Goal: Task Accomplishment & Management: Manage account settings

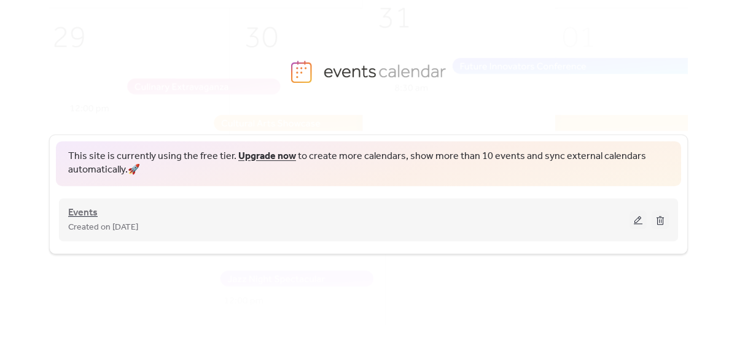
click at [84, 216] on span "Events" at bounding box center [82, 213] width 29 height 15
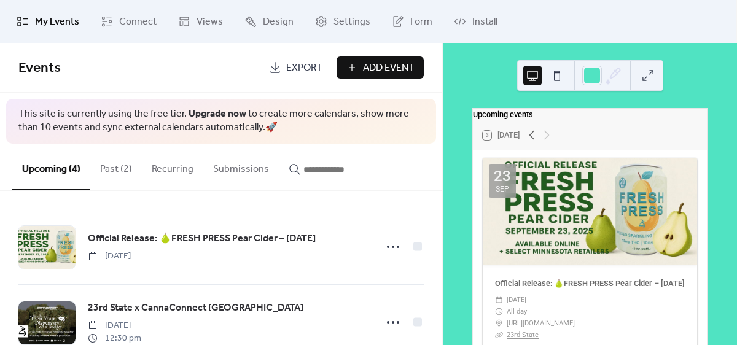
click at [119, 169] on button "Past (2)" at bounding box center [116, 166] width 52 height 45
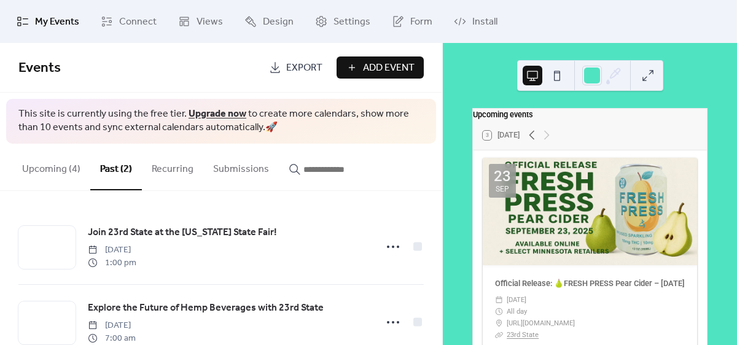
scroll to position [33, 0]
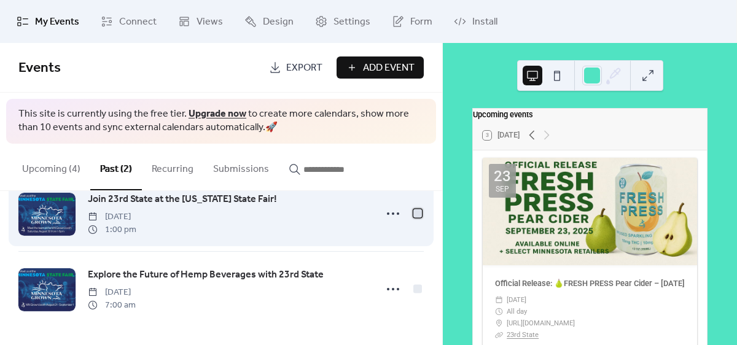
click at [415, 217] on div at bounding box center [417, 213] width 12 height 12
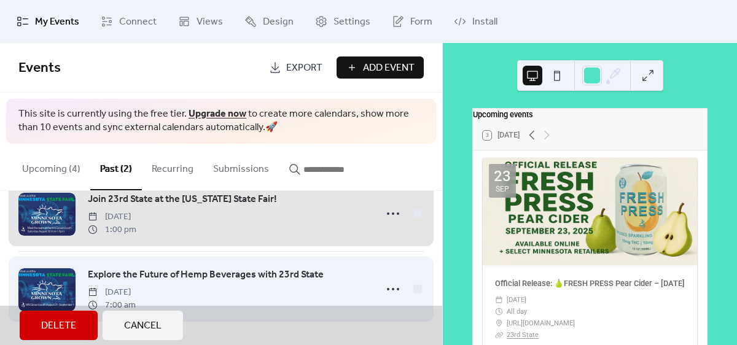
click at [414, 284] on div "Explore the Future of Hemp Beverages with 23rd State [DATE] 7:00 am" at bounding box center [220, 289] width 405 height 76
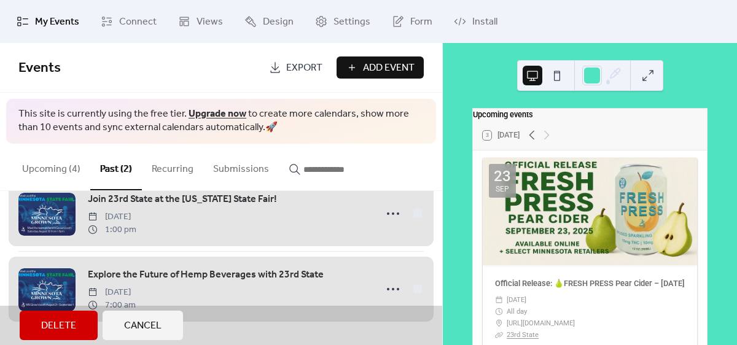
click at [64, 327] on span "Delete" at bounding box center [58, 326] width 35 height 15
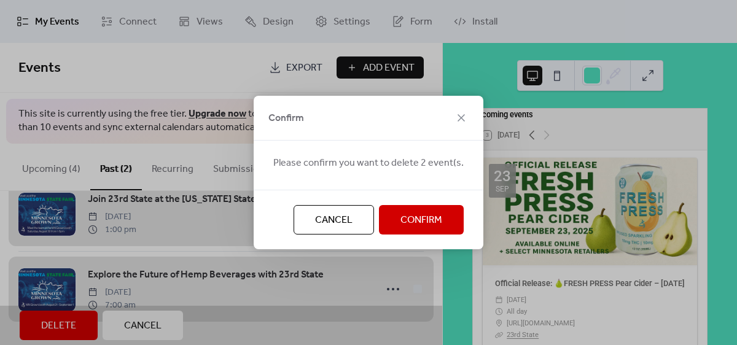
click at [418, 225] on span "Confirm" at bounding box center [421, 220] width 42 height 15
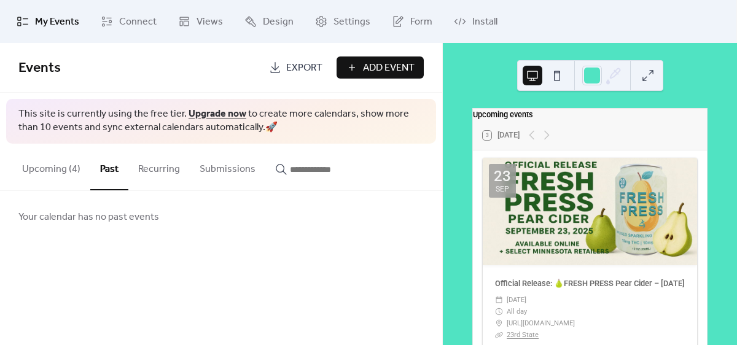
scroll to position [0, 0]
click at [375, 69] on span "Add Event" at bounding box center [389, 68] width 52 height 15
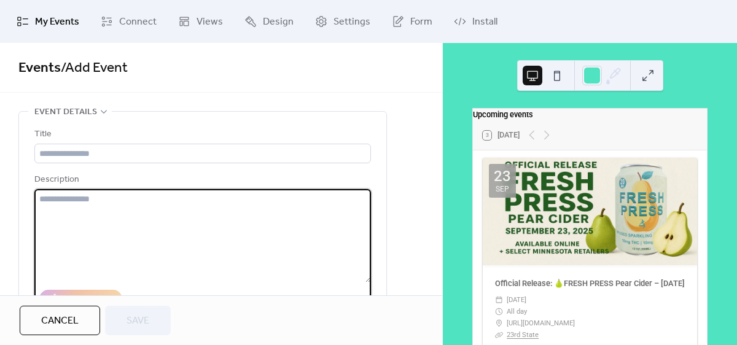
click at [91, 213] on textarea at bounding box center [202, 235] width 336 height 93
paste textarea "**********"
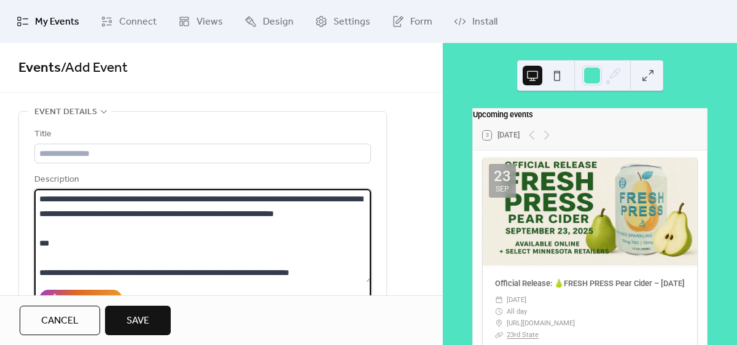
scroll to position [735, 0]
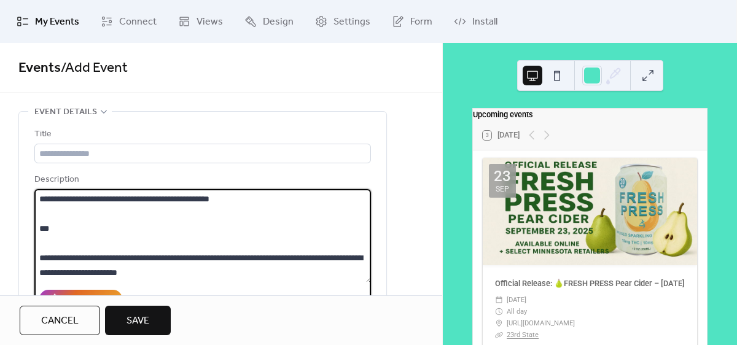
click at [85, 238] on textarea at bounding box center [202, 235] width 337 height 93
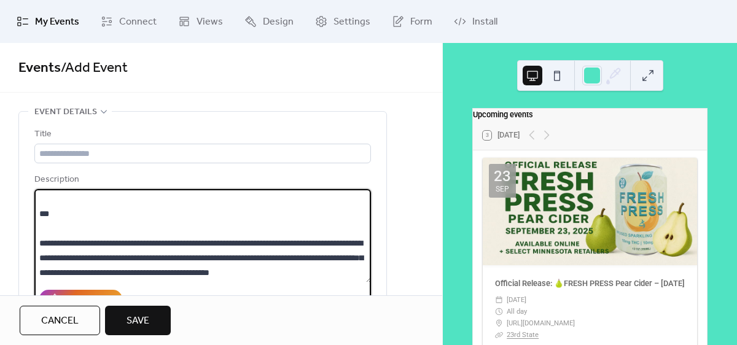
scroll to position [648, 0]
click at [106, 255] on textarea at bounding box center [202, 235] width 337 height 93
click at [49, 255] on textarea at bounding box center [202, 235] width 337 height 93
click at [316, 241] on textarea at bounding box center [202, 235] width 337 height 93
click at [281, 243] on textarea at bounding box center [202, 235] width 337 height 93
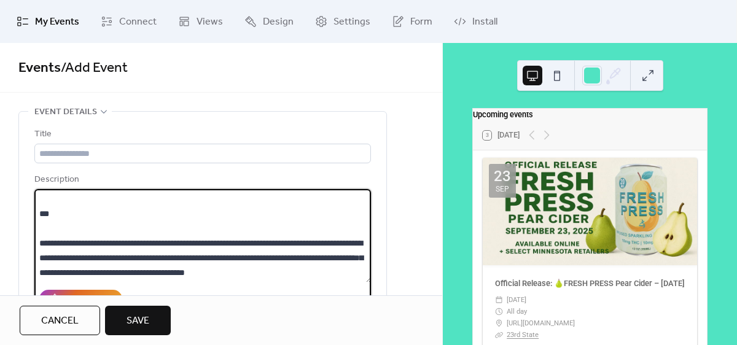
scroll to position [604, 0]
click at [40, 246] on textarea at bounding box center [202, 235] width 337 height 93
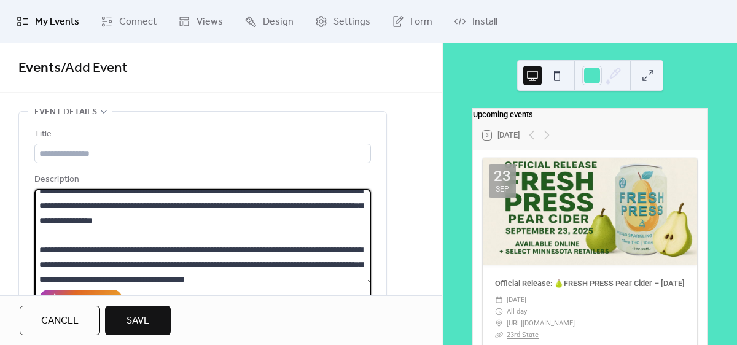
scroll to position [548, 0]
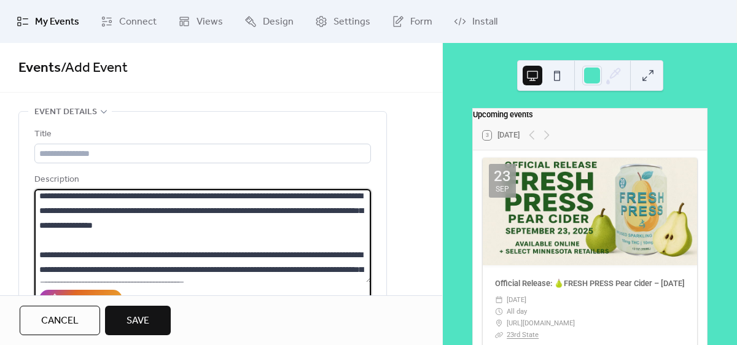
click at [228, 250] on textarea at bounding box center [202, 235] width 337 height 93
click at [138, 251] on textarea at bounding box center [202, 235] width 337 height 93
click at [116, 252] on textarea at bounding box center [202, 235] width 337 height 93
click at [266, 238] on textarea at bounding box center [202, 235] width 337 height 93
click at [243, 238] on textarea at bounding box center [202, 235] width 337 height 93
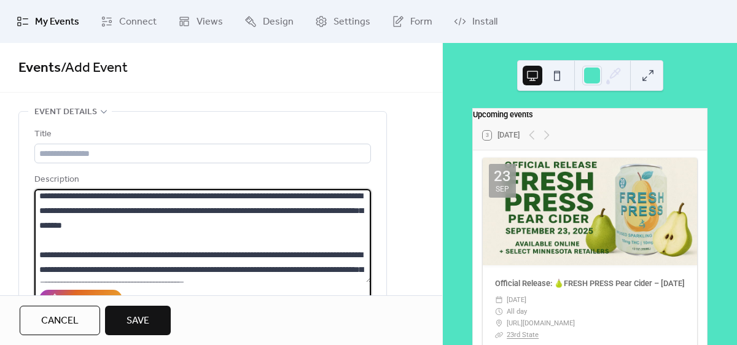
click at [114, 238] on textarea at bounding box center [202, 235] width 337 height 93
click at [61, 206] on textarea at bounding box center [202, 235] width 337 height 93
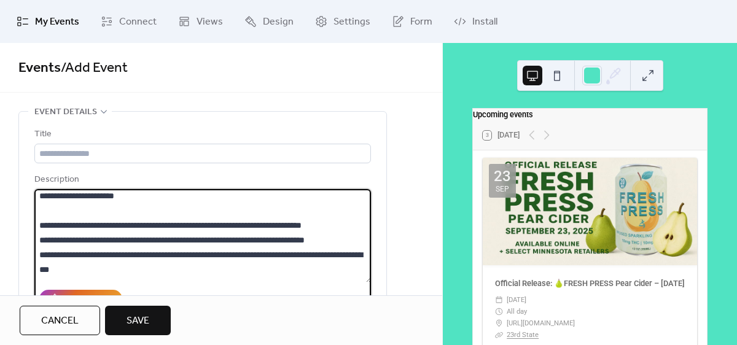
scroll to position [413, 0]
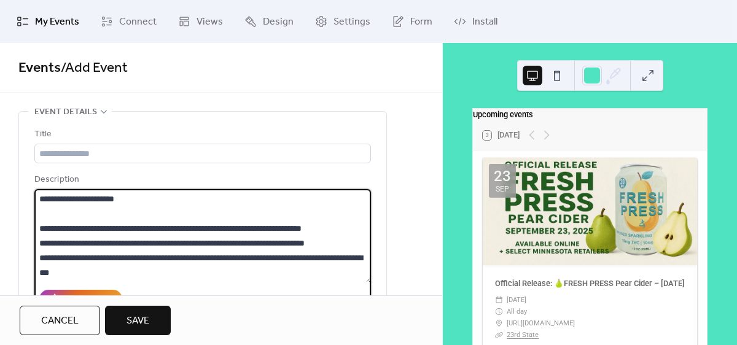
click at [60, 240] on textarea at bounding box center [202, 235] width 337 height 93
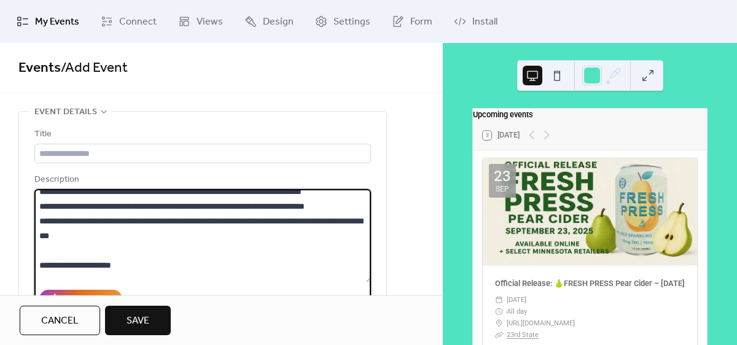
scroll to position [459, 0]
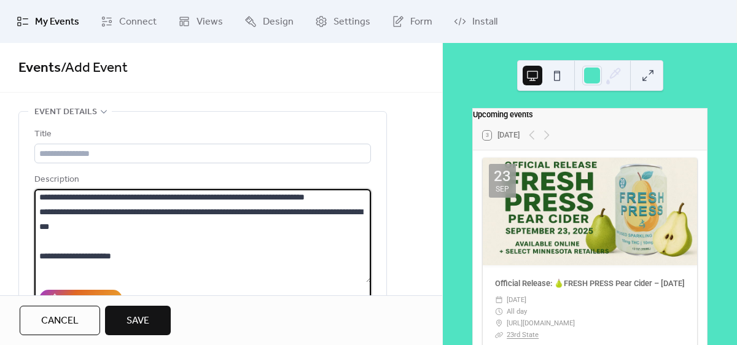
click at [225, 225] on textarea at bounding box center [202, 235] width 337 height 93
click at [111, 224] on textarea at bounding box center [202, 235] width 337 height 93
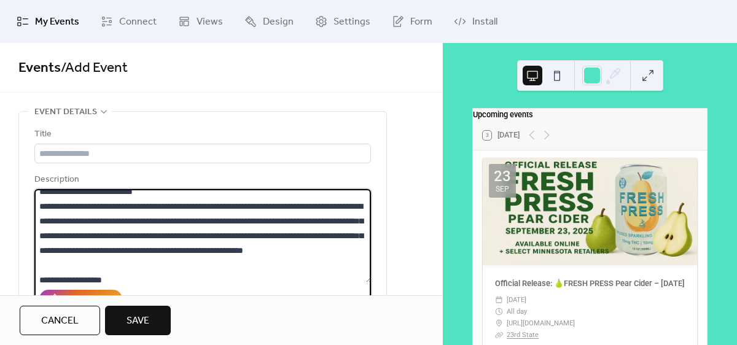
scroll to position [327, 0]
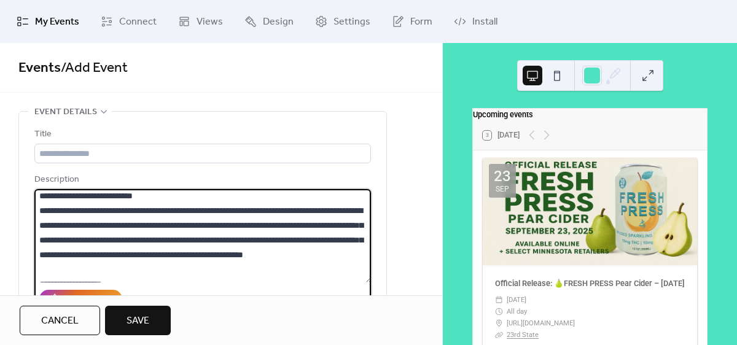
click at [160, 224] on textarea at bounding box center [202, 235] width 337 height 93
click at [55, 221] on textarea at bounding box center [202, 235] width 337 height 93
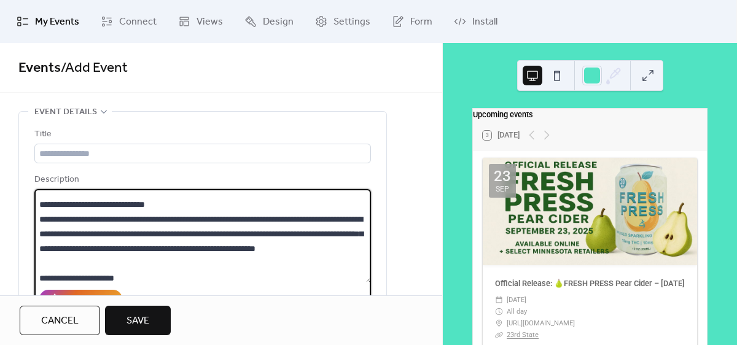
scroll to position [238, 0]
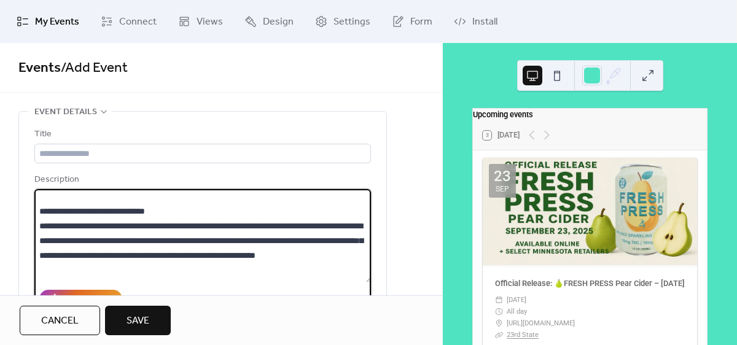
click at [182, 222] on textarea at bounding box center [202, 235] width 337 height 93
click at [138, 224] on textarea at bounding box center [202, 235] width 337 height 93
click at [54, 224] on textarea at bounding box center [202, 235] width 337 height 93
click at [313, 237] on textarea at bounding box center [202, 235] width 337 height 93
click at [339, 238] on textarea at bounding box center [202, 235] width 337 height 93
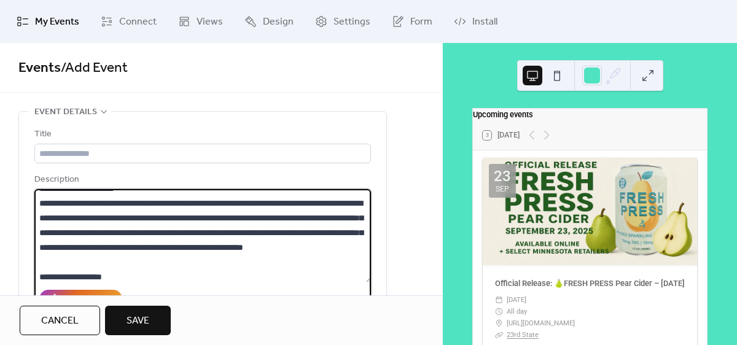
scroll to position [336, 0]
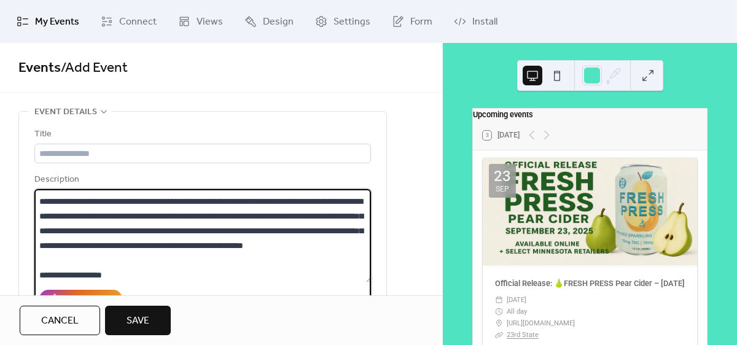
click at [213, 229] on textarea at bounding box center [202, 235] width 337 height 93
click at [304, 230] on textarea at bounding box center [202, 235] width 337 height 93
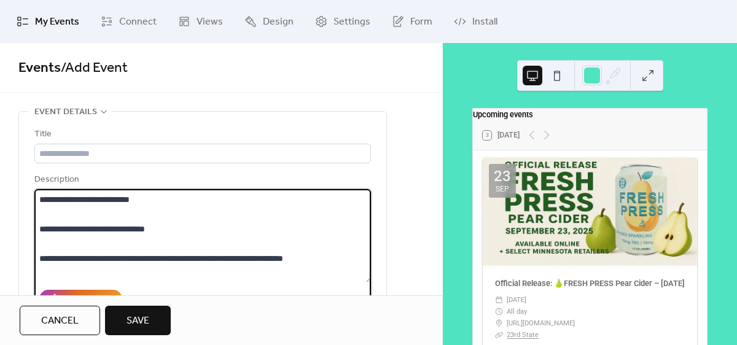
scroll to position [163, 0]
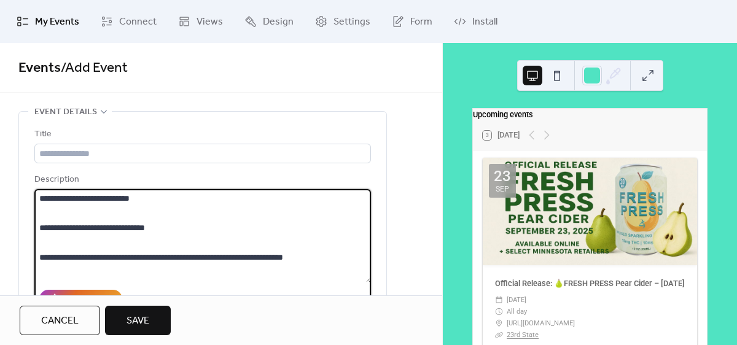
click at [60, 240] on textarea at bounding box center [202, 235] width 337 height 93
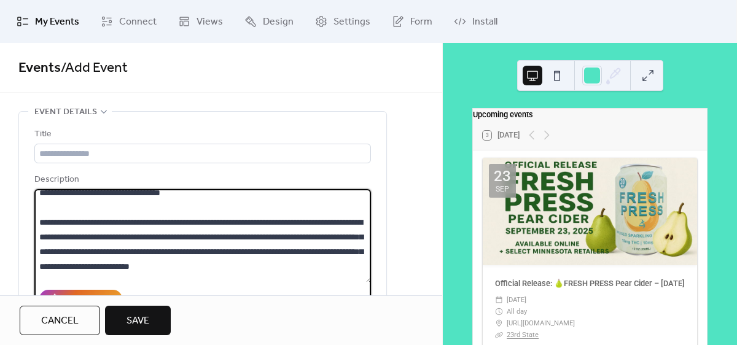
scroll to position [93, 0]
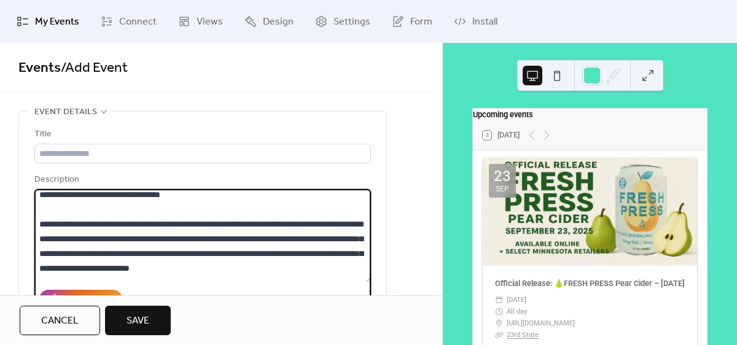
click at [307, 252] on textarea at bounding box center [202, 235] width 337 height 93
click at [222, 251] on textarea at bounding box center [202, 235] width 337 height 93
click at [161, 251] on textarea at bounding box center [202, 235] width 337 height 93
click at [255, 236] on textarea at bounding box center [202, 235] width 337 height 93
click at [252, 236] on textarea at bounding box center [202, 235] width 337 height 93
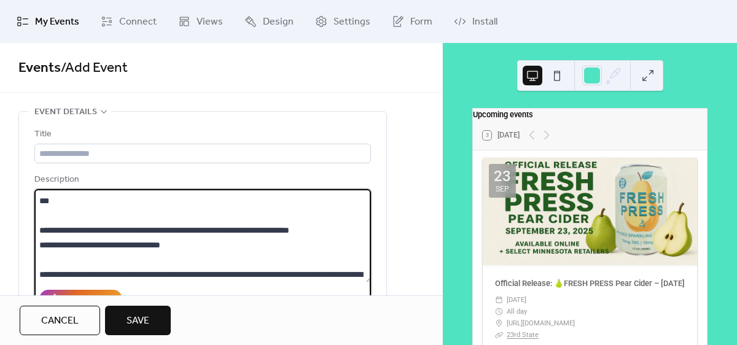
scroll to position [41, 0]
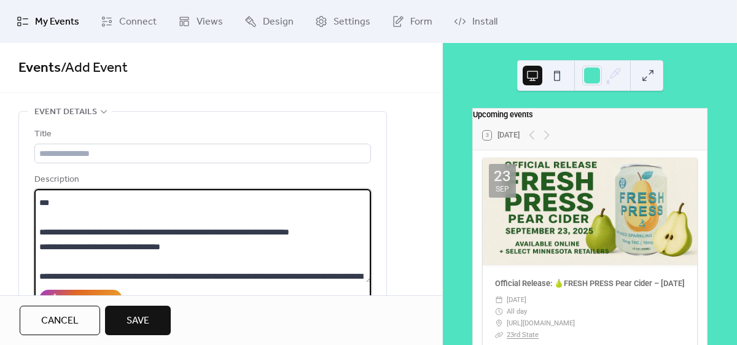
click at [187, 259] on textarea at bounding box center [202, 235] width 337 height 93
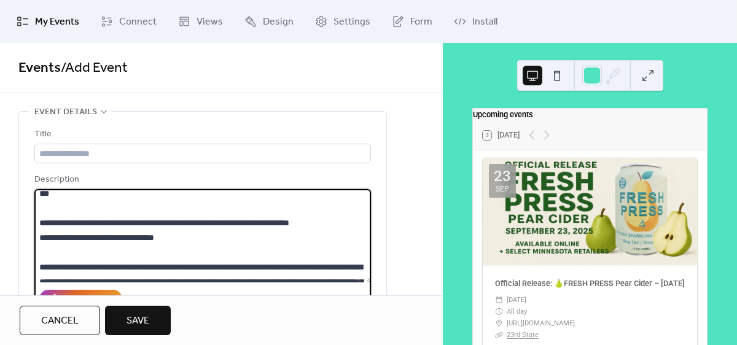
scroll to position [54, 0]
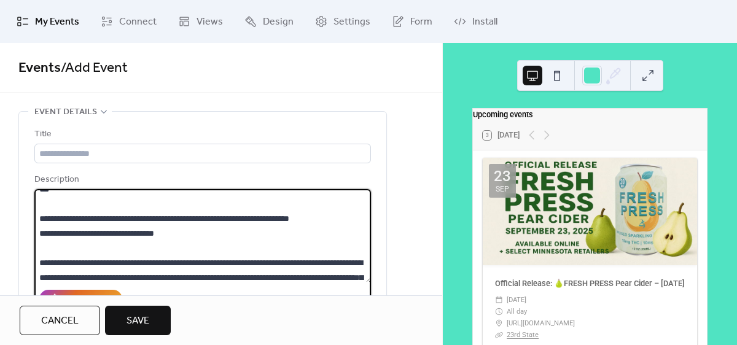
click at [47, 243] on textarea at bounding box center [202, 235] width 337 height 93
click at [350, 232] on textarea at bounding box center [202, 235] width 337 height 93
click at [49, 228] on textarea at bounding box center [202, 235] width 337 height 93
click at [83, 235] on textarea at bounding box center [202, 235] width 337 height 93
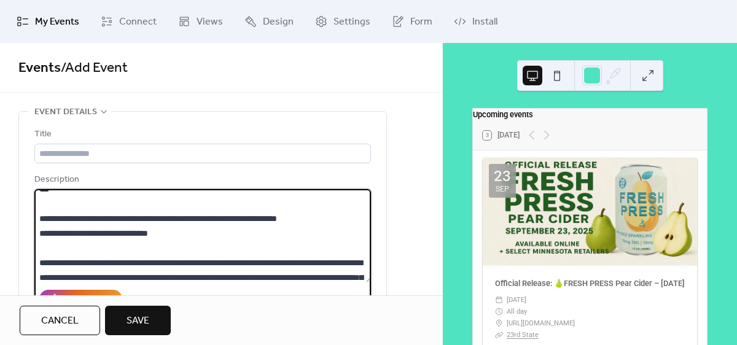
click at [84, 233] on textarea at bounding box center [202, 235] width 337 height 93
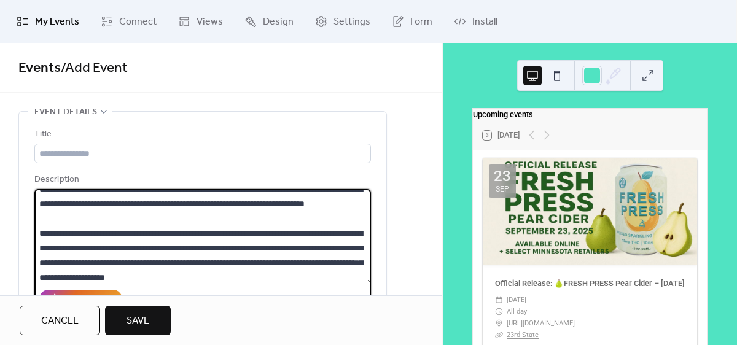
scroll to position [0, 0]
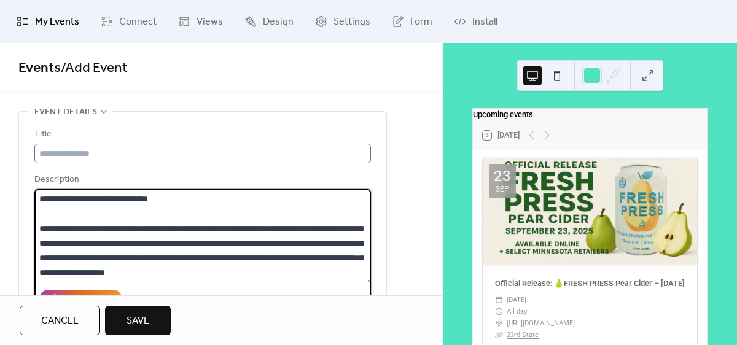
type textarea "**********"
click at [55, 146] on input "text" at bounding box center [202, 154] width 336 height 20
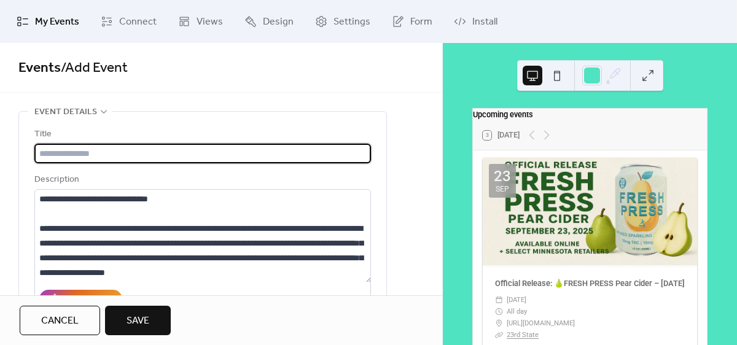
paste input "**********"
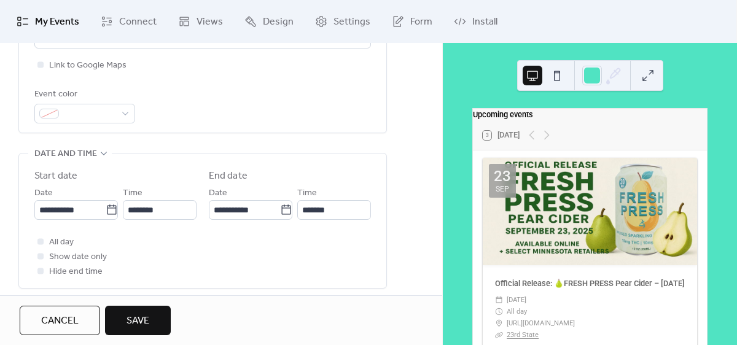
scroll to position [321, 0]
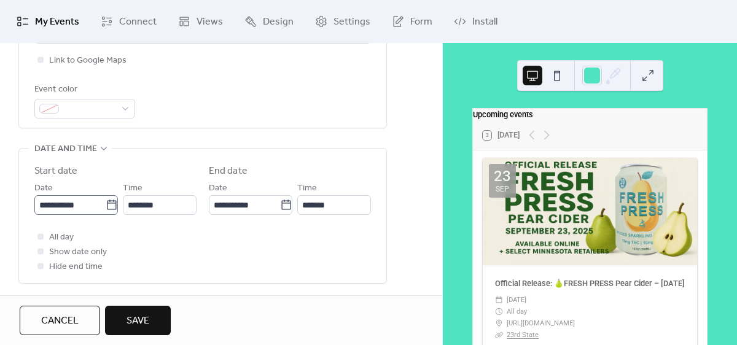
type input "**********"
click at [108, 205] on icon at bounding box center [112, 205] width 12 height 12
click at [106, 205] on input "**********" at bounding box center [69, 205] width 71 height 20
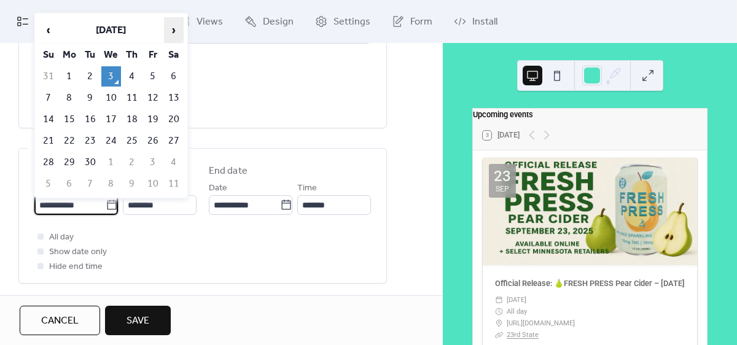
click at [173, 36] on span "›" at bounding box center [174, 30] width 18 height 25
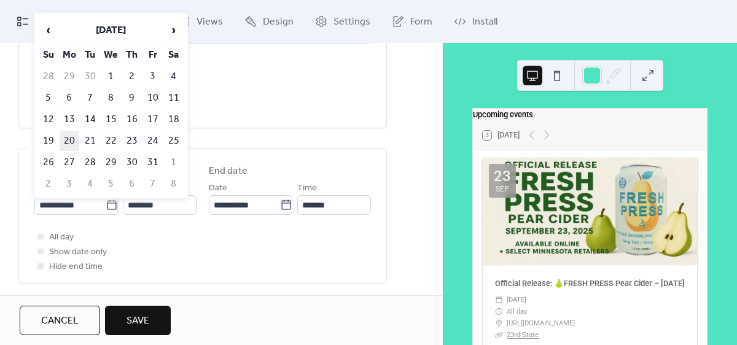
click at [69, 138] on td "20" at bounding box center [70, 141] width 20 height 20
type input "**********"
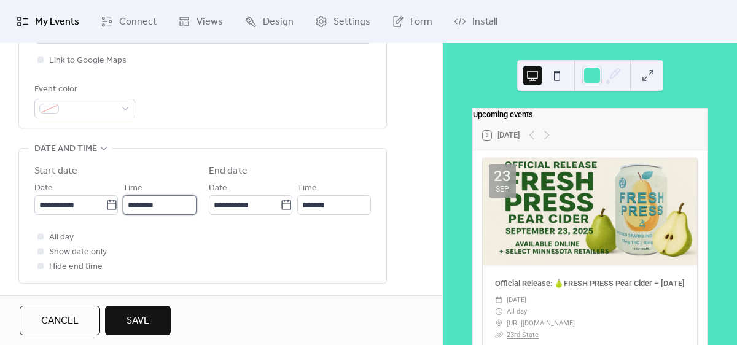
click at [179, 204] on input "********" at bounding box center [160, 205] width 74 height 20
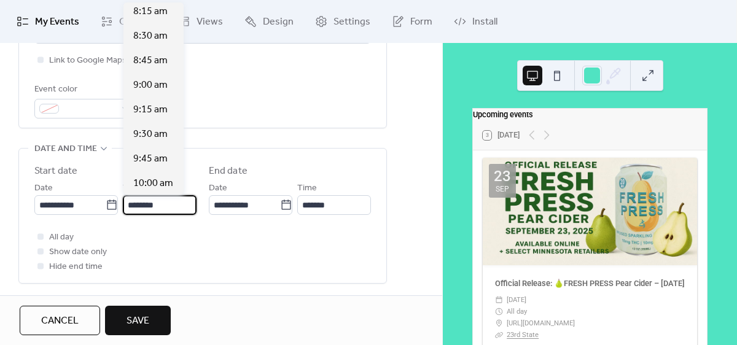
scroll to position [809, 0]
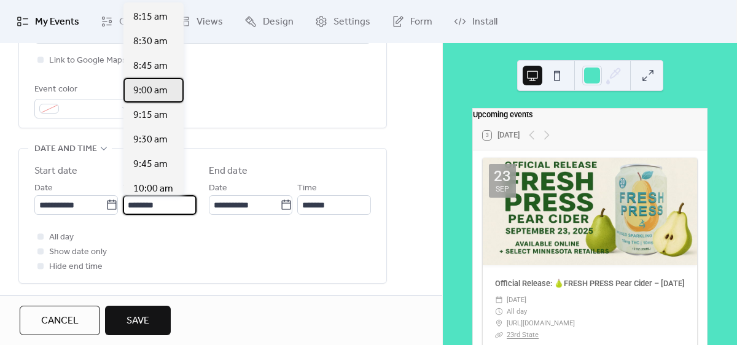
click at [146, 93] on span "9:00 am" at bounding box center [150, 91] width 34 height 15
type input "*******"
type input "********"
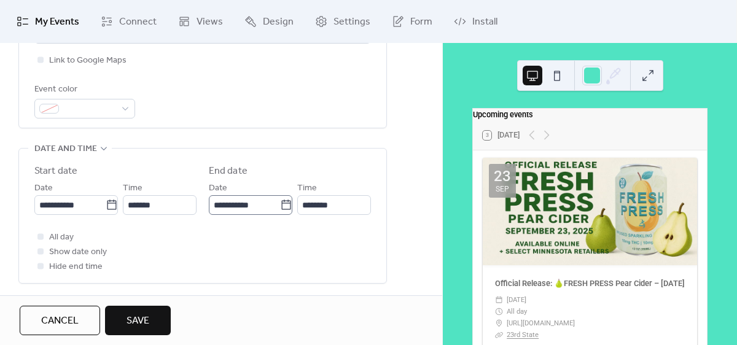
click at [284, 206] on icon at bounding box center [286, 205] width 12 height 12
click at [280, 206] on input "**********" at bounding box center [244, 205] width 71 height 20
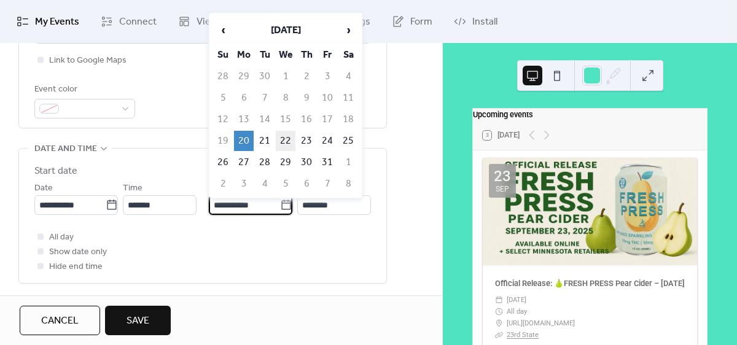
click at [293, 140] on td "22" at bounding box center [286, 141] width 20 height 20
type input "**********"
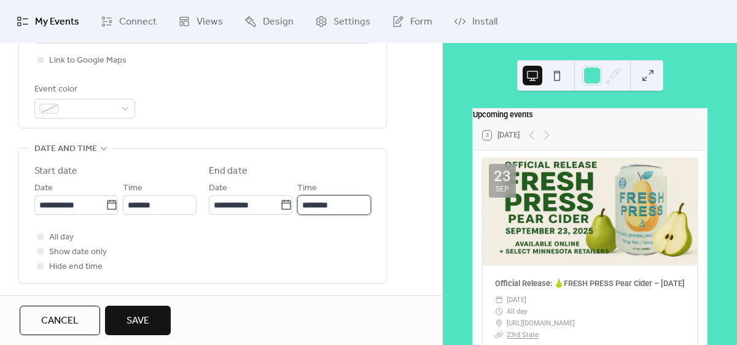
click at [341, 206] on input "********" at bounding box center [334, 205] width 74 height 20
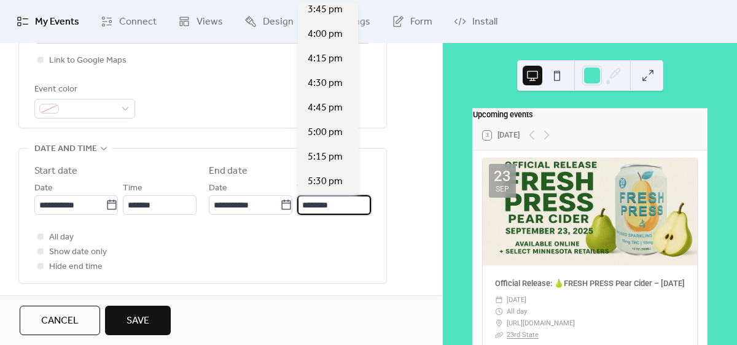
scroll to position [1557, 0]
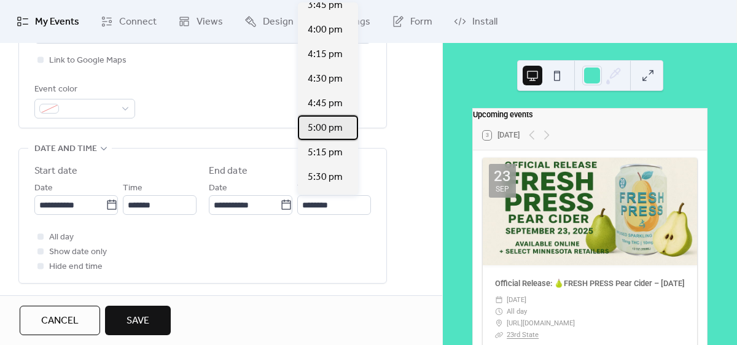
click at [319, 127] on span "5:00 pm" at bounding box center [325, 128] width 35 height 15
type input "*******"
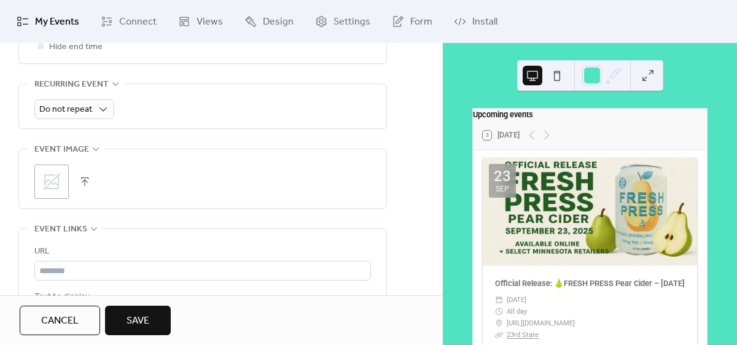
scroll to position [539, 0]
click at [48, 184] on icon at bounding box center [52, 184] width 20 height 20
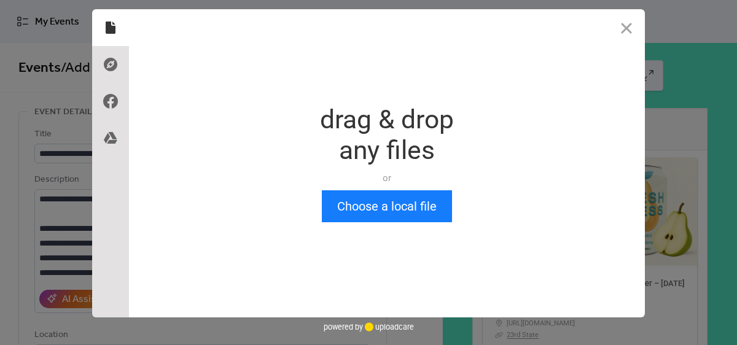
scroll to position [0, 0]
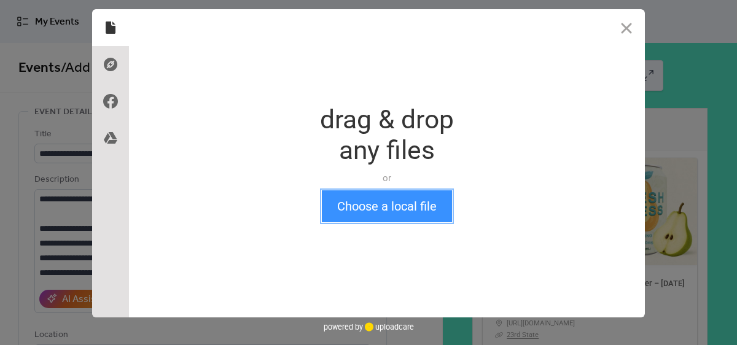
click at [386, 209] on button "Choose a local file" at bounding box center [387, 206] width 130 height 32
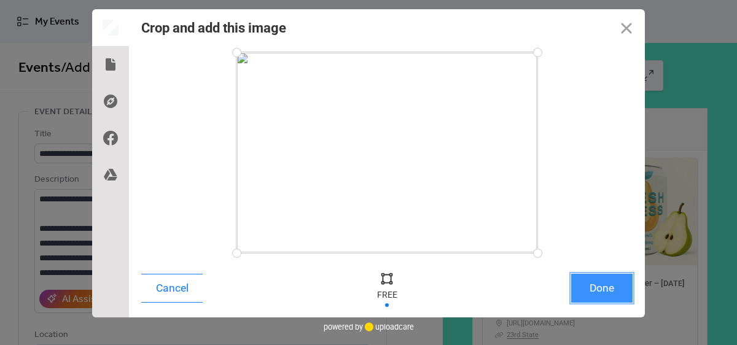
click at [615, 289] on button "Done" at bounding box center [601, 288] width 61 height 29
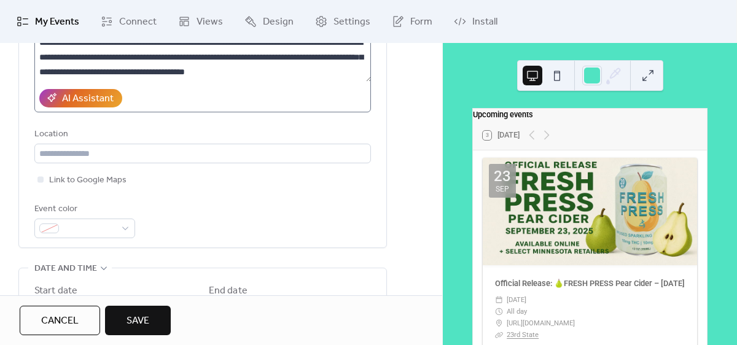
scroll to position [199, 0]
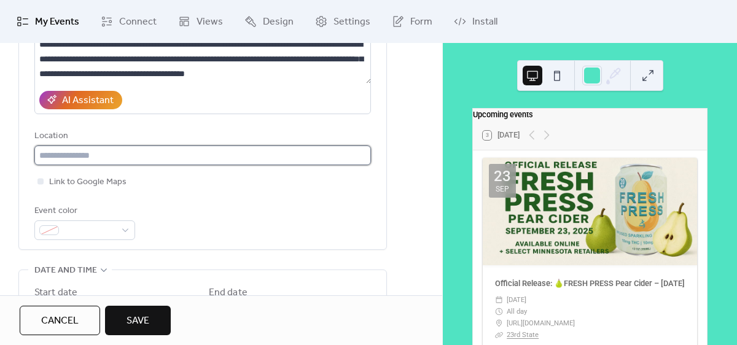
click at [85, 161] on input "text" at bounding box center [202, 156] width 336 height 20
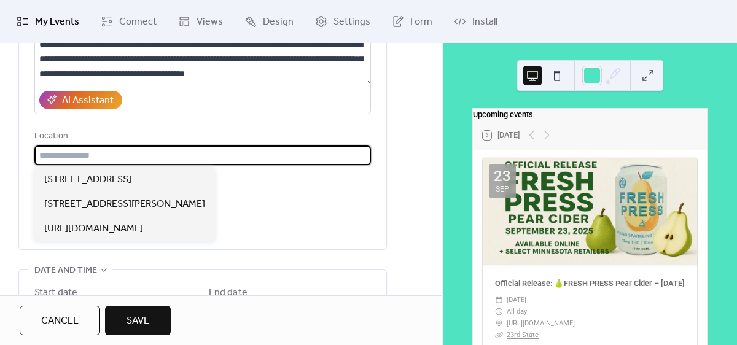
paste input "**********"
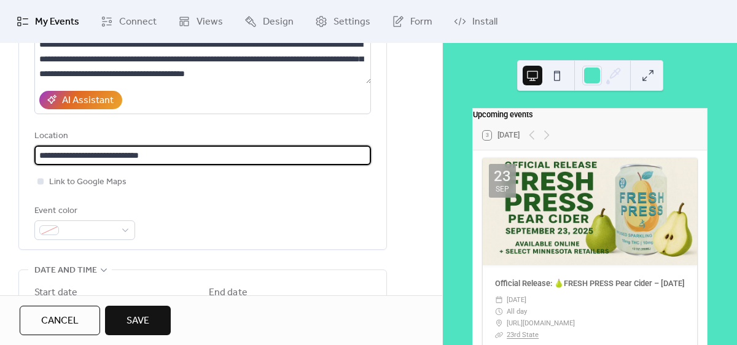
type input "**********"
click at [37, 182] on div at bounding box center [40, 181] width 6 height 6
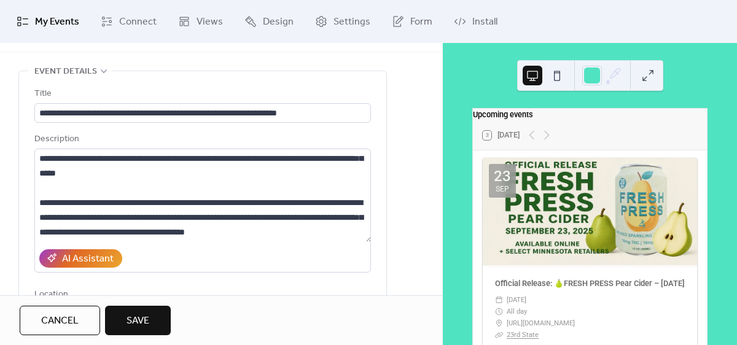
scroll to position [0, 0]
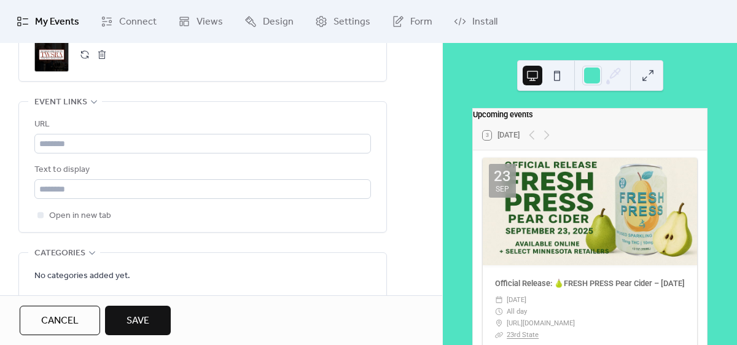
scroll to position [669, 0]
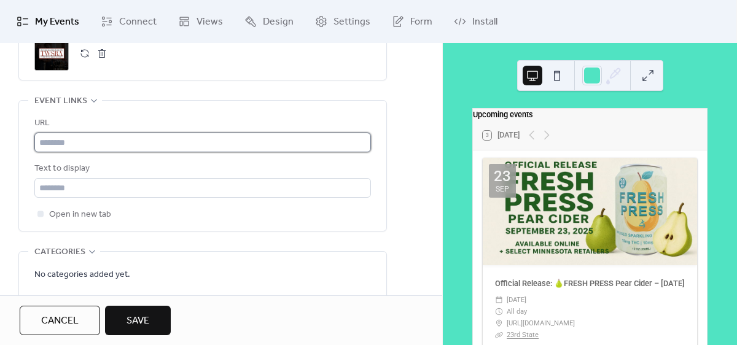
click at [93, 136] on input "text" at bounding box center [202, 143] width 336 height 20
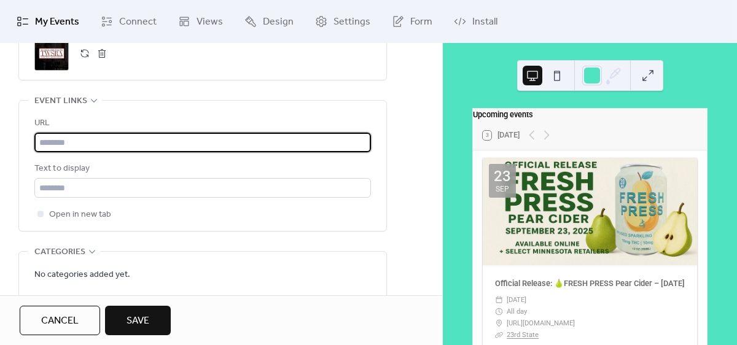
paste input "**********"
type input "**********"
click at [141, 332] on button "Save" at bounding box center [138, 320] width 66 height 29
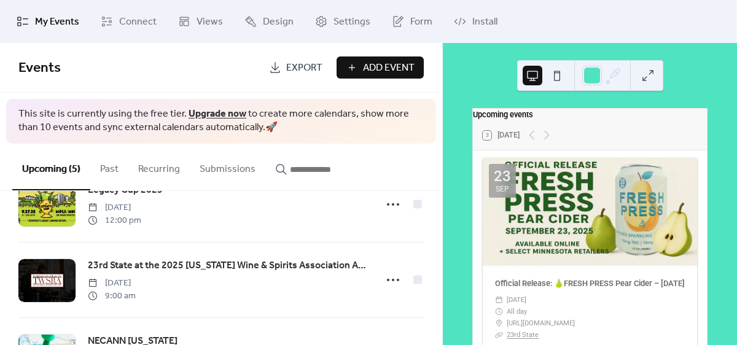
scroll to position [200, 0]
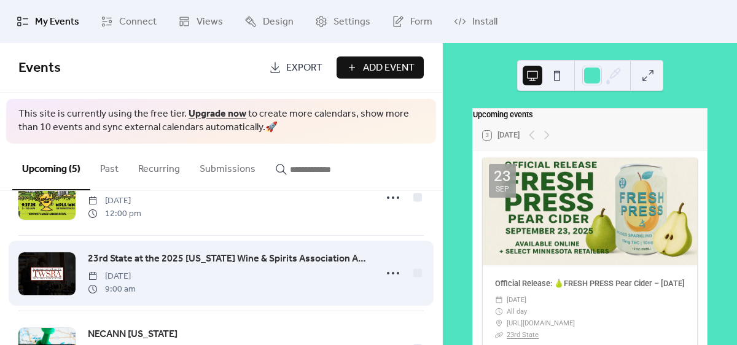
click at [291, 259] on span "23rd State at the 2025 [US_STATE] Wine & Spirits Association Annual Conference" at bounding box center [228, 259] width 281 height 15
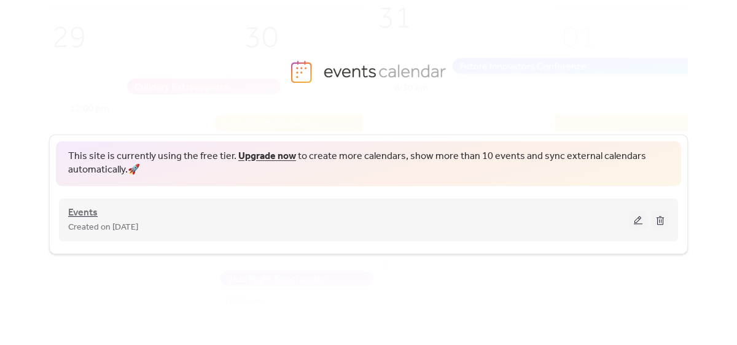
click at [79, 215] on span "Events" at bounding box center [82, 213] width 29 height 15
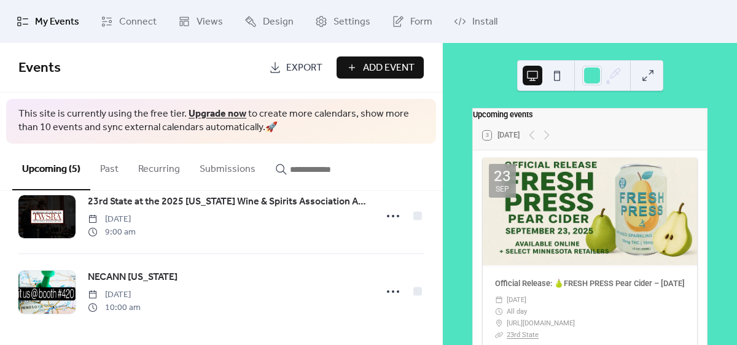
scroll to position [260, 0]
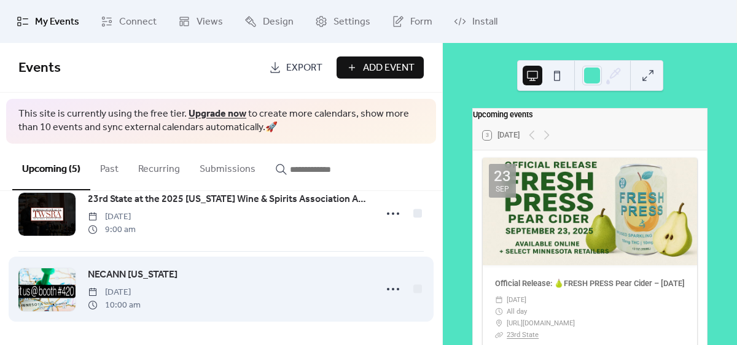
click at [133, 274] on span "NECANN [US_STATE]" at bounding box center [133, 275] width 90 height 15
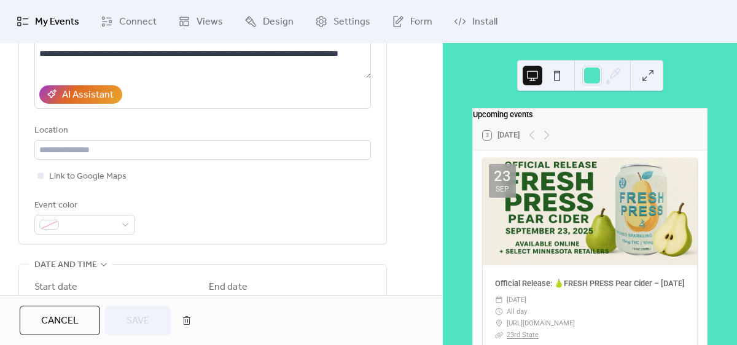
scroll to position [225, 0]
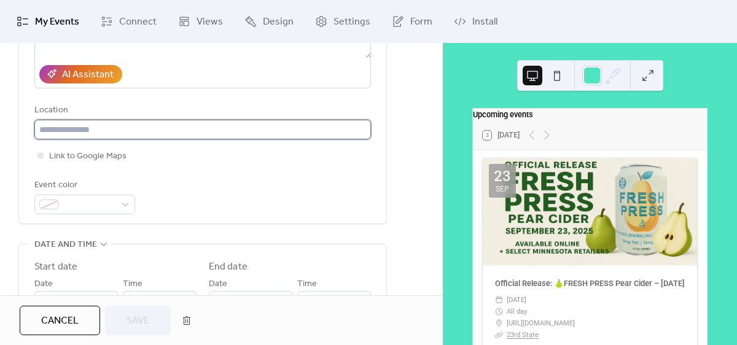
click at [119, 130] on input "text" at bounding box center [202, 130] width 336 height 20
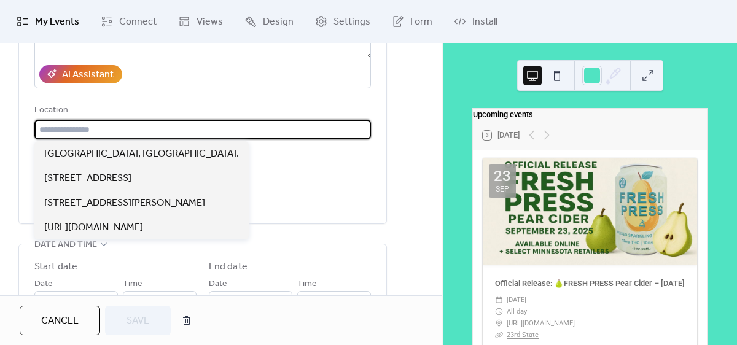
paste input "**********"
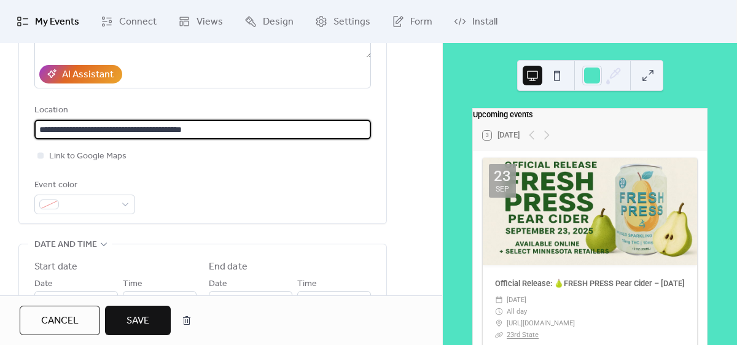
type input "**********"
click at [237, 181] on div "Event color" at bounding box center [202, 196] width 336 height 36
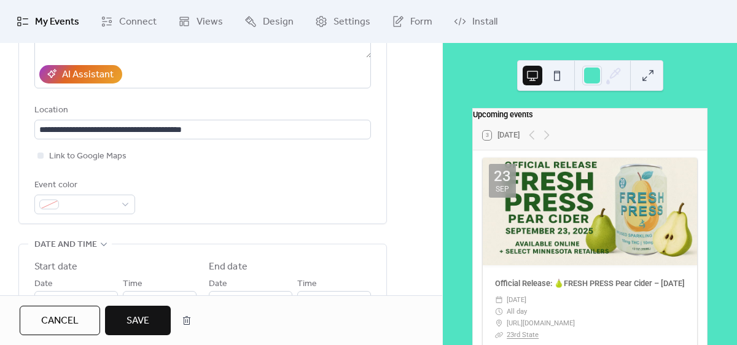
click at [146, 324] on span "Save" at bounding box center [137, 321] width 23 height 15
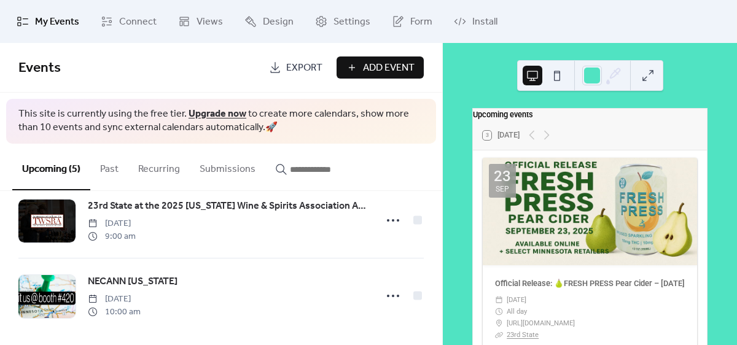
scroll to position [258, 0]
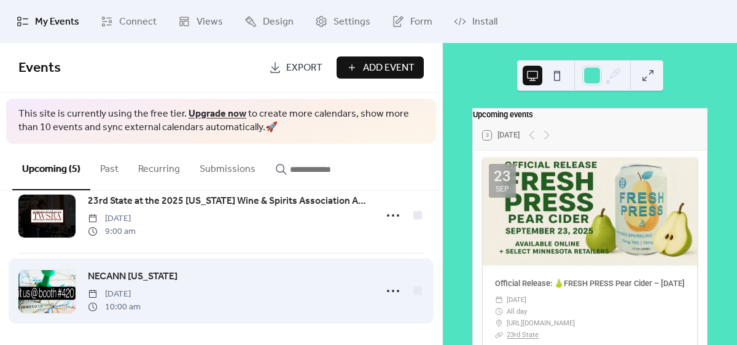
click at [160, 279] on span "NECANN [US_STATE]" at bounding box center [133, 277] width 90 height 15
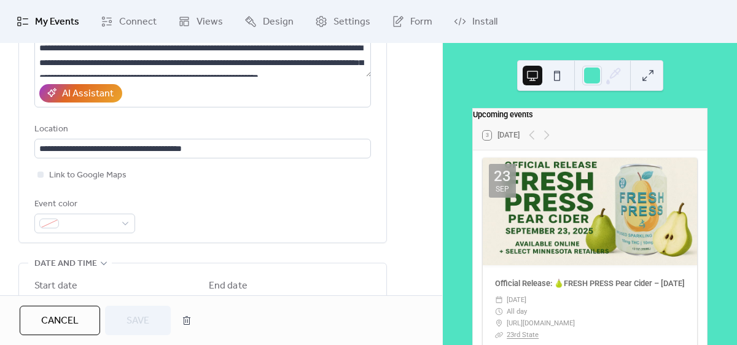
scroll to position [213, 0]
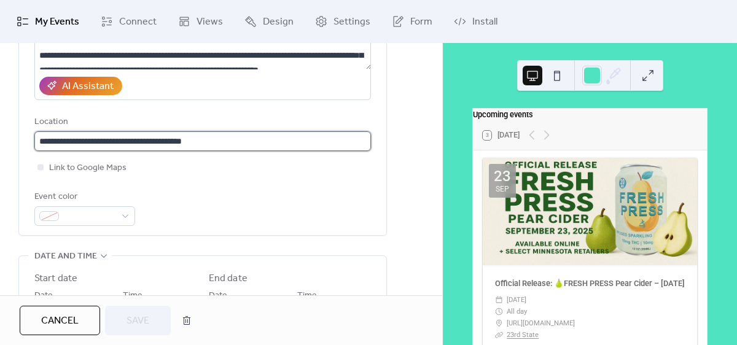
click at [74, 140] on input "**********" at bounding box center [202, 141] width 336 height 20
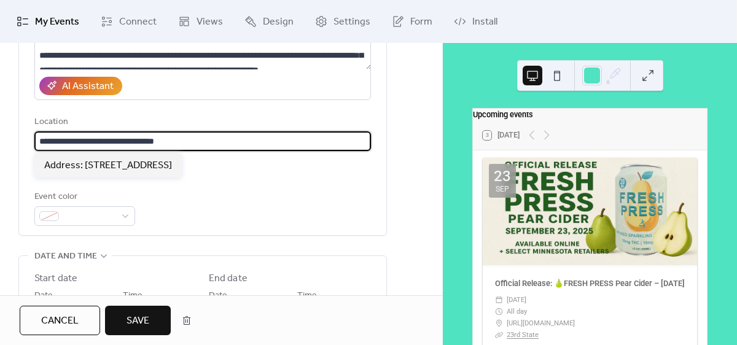
type input "**********"
click at [133, 325] on span "Save" at bounding box center [137, 321] width 23 height 15
